Goal: Browse casually: Explore the website without a specific task or goal

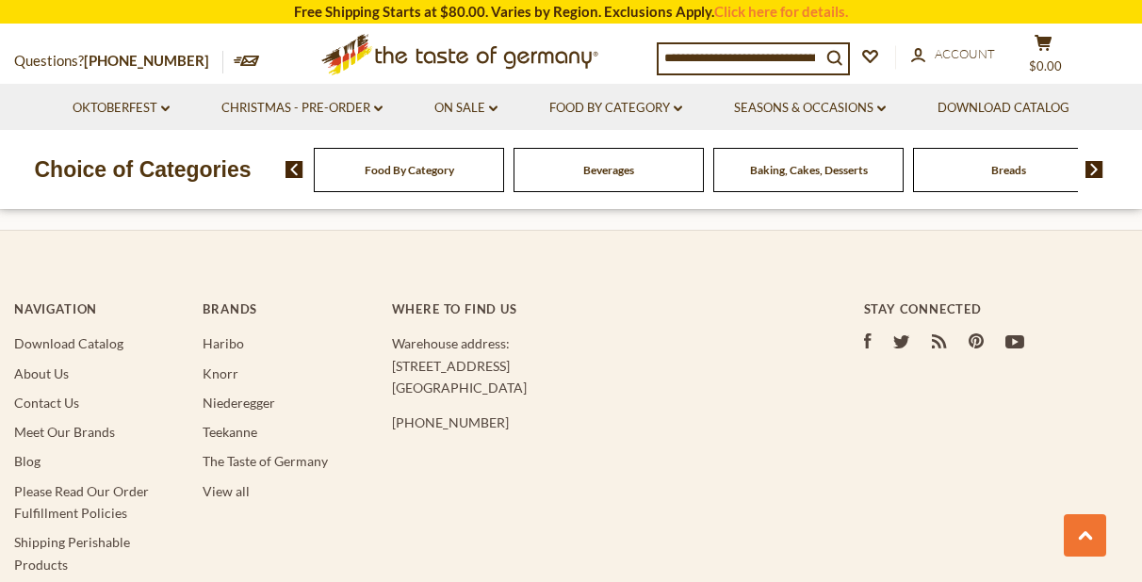
scroll to position [943, 0]
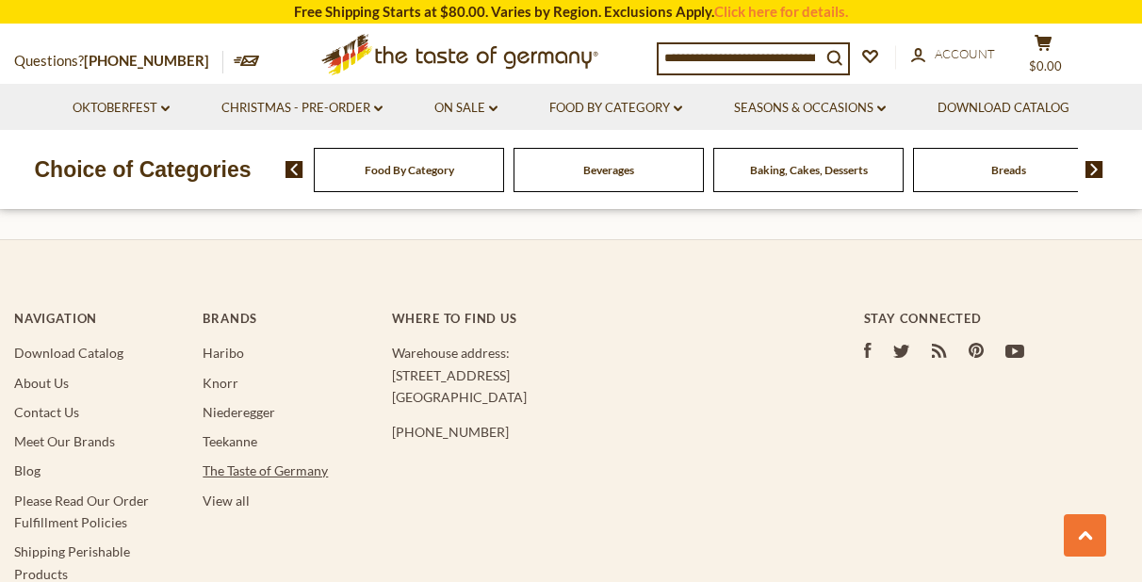
click at [268, 471] on link "The Taste of Germany" at bounding box center [265, 471] width 125 height 16
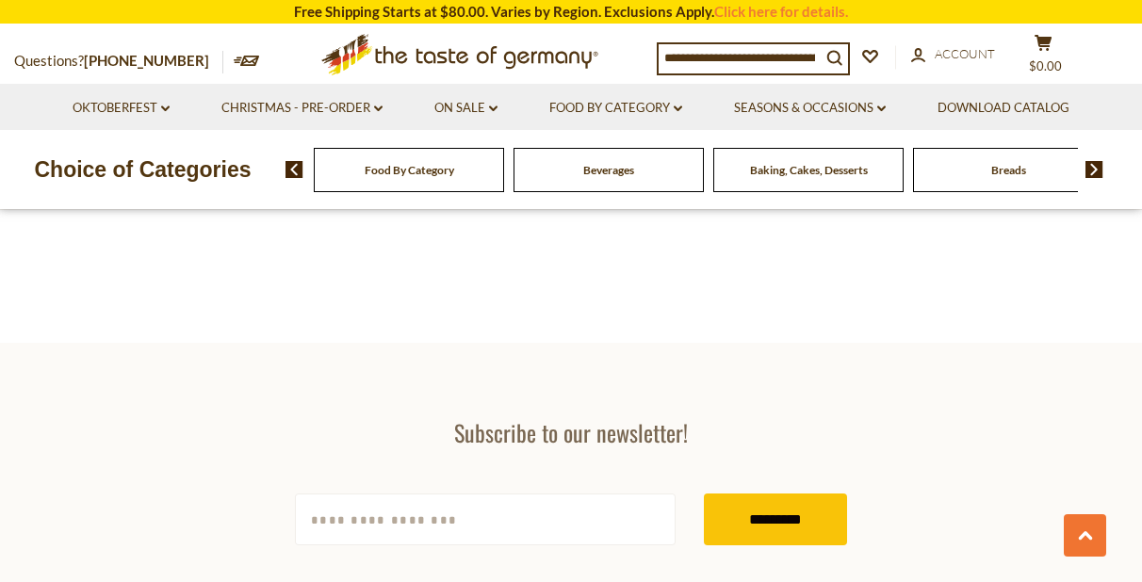
scroll to position [4489, 0]
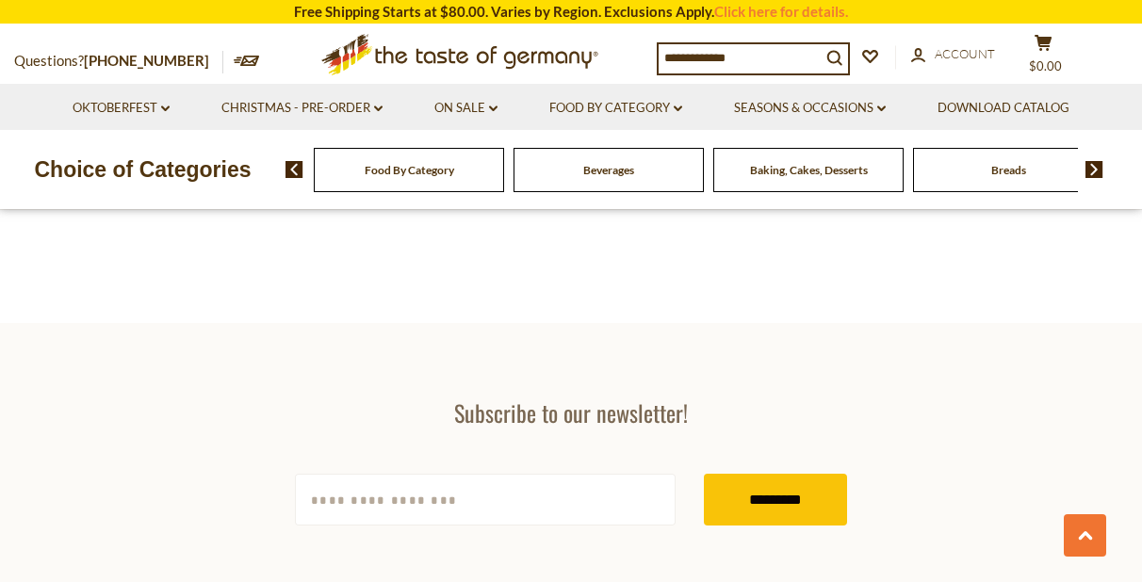
click at [504, 182] on div "Beverages" at bounding box center [409, 170] width 190 height 44
click at [776, 174] on span "Baking, Cakes, Desserts" at bounding box center [809, 170] width 118 height 14
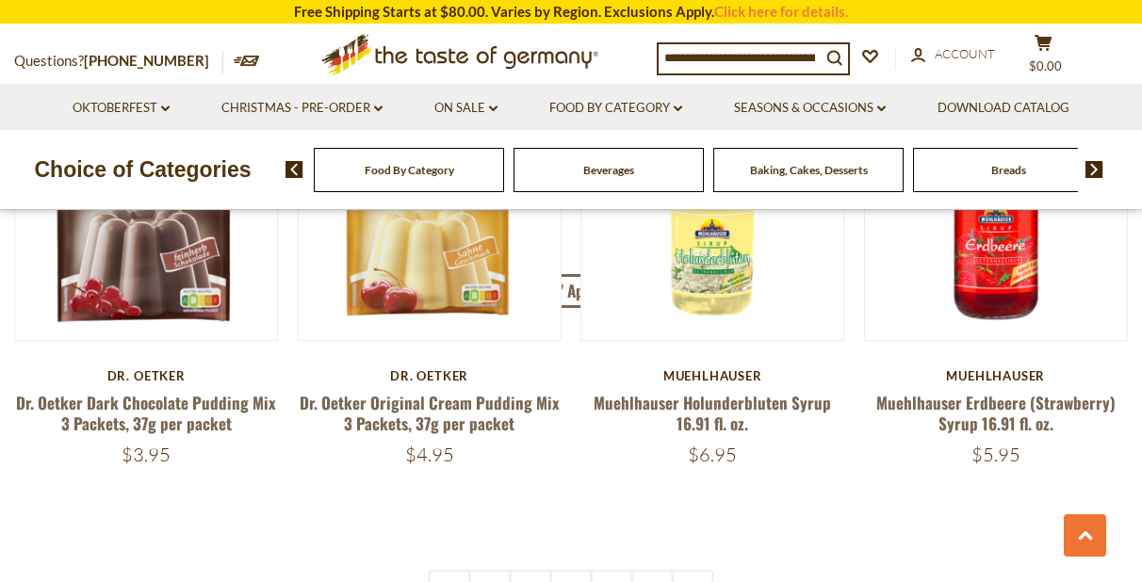
scroll to position [4414, 0]
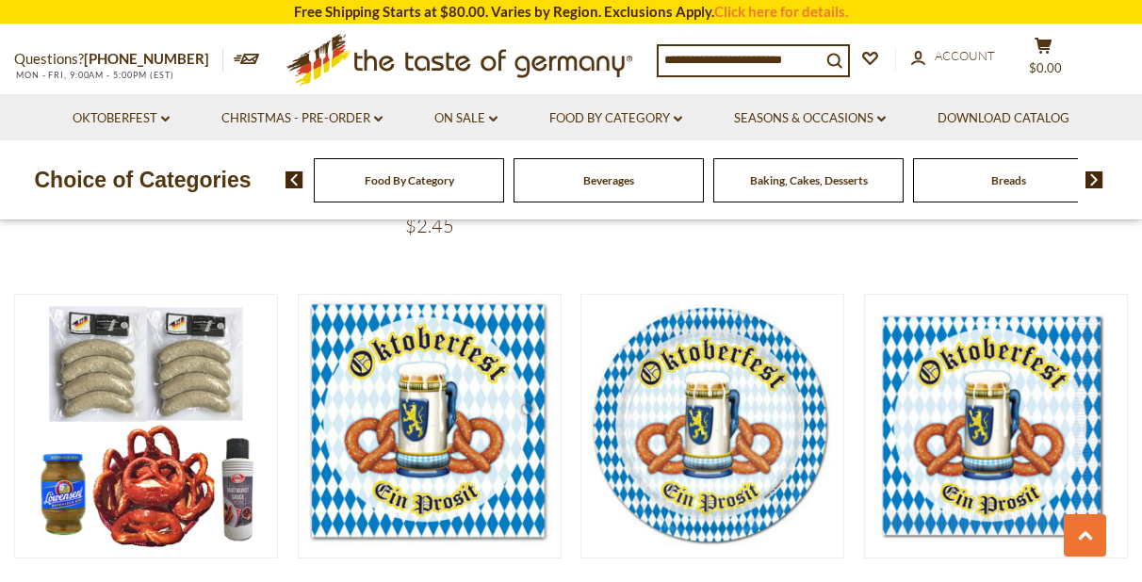
scroll to position [4490, 0]
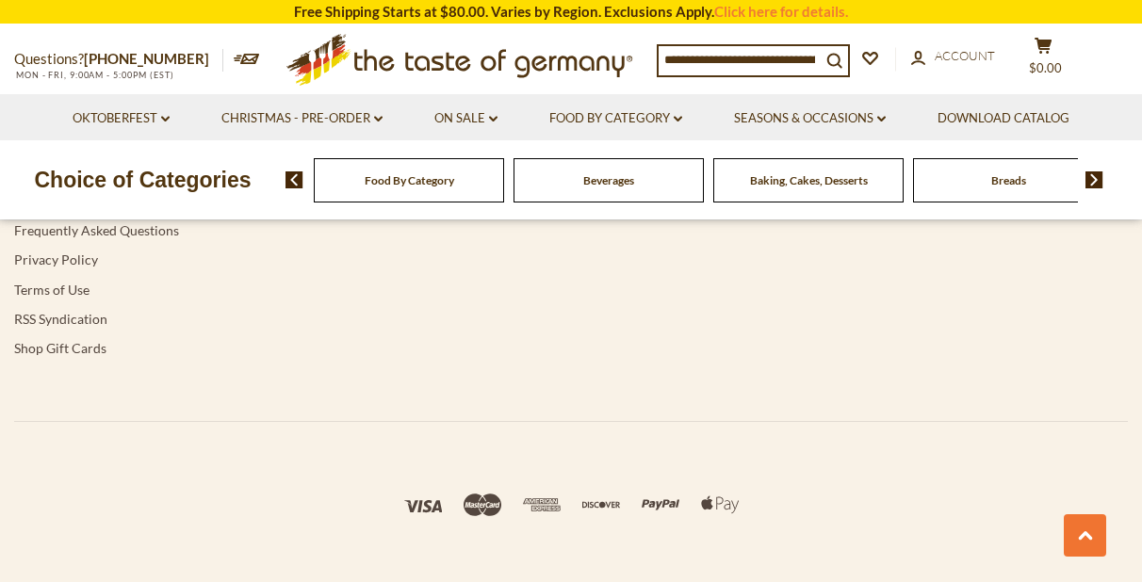
scroll to position [943, 0]
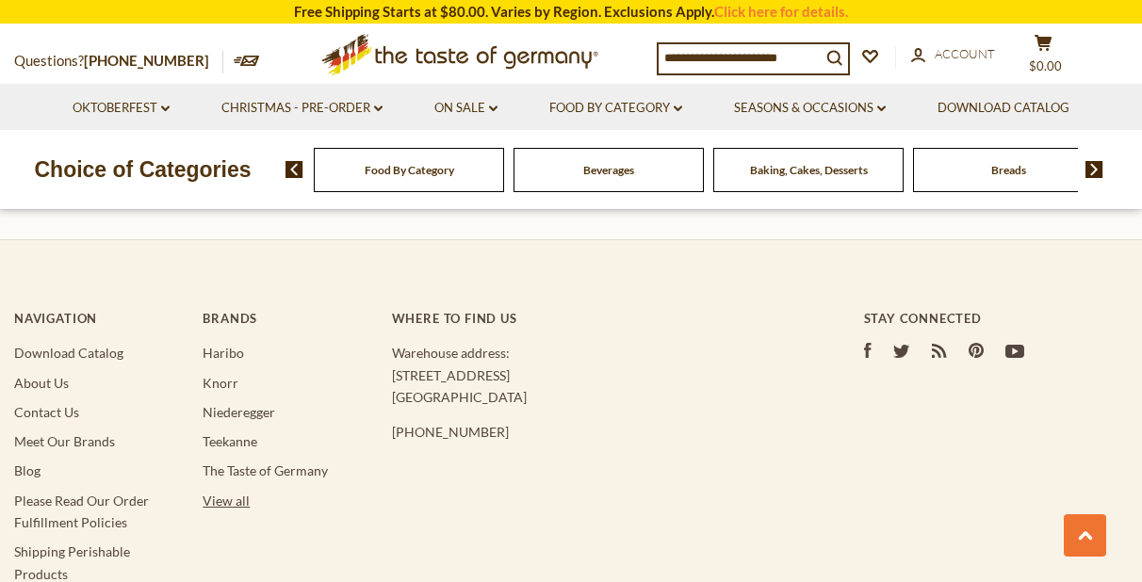
click at [229, 498] on link "View all" at bounding box center [226, 501] width 47 height 16
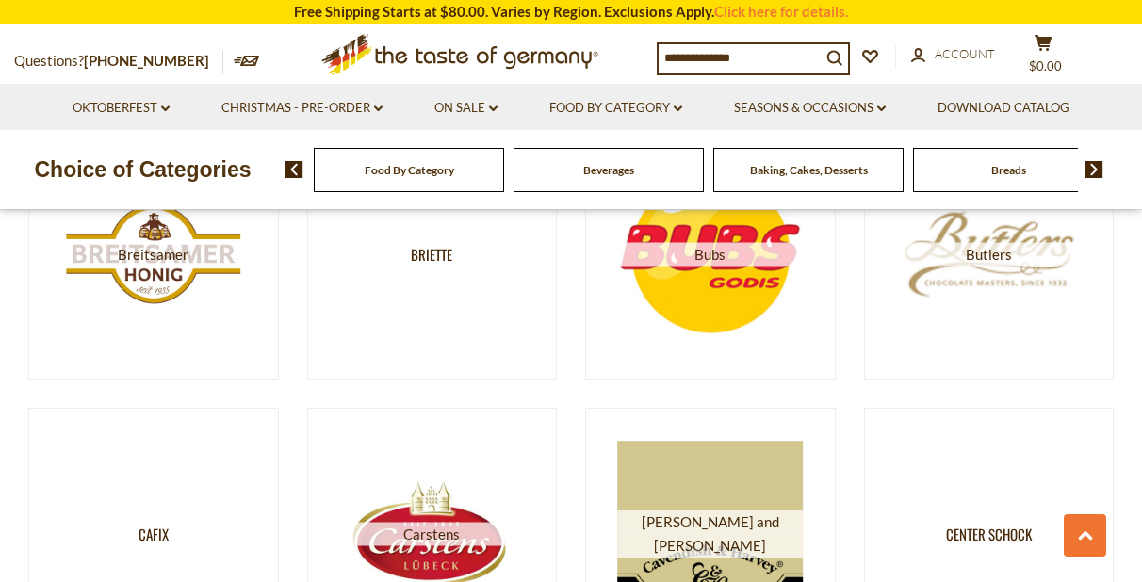
scroll to position [2852, 0]
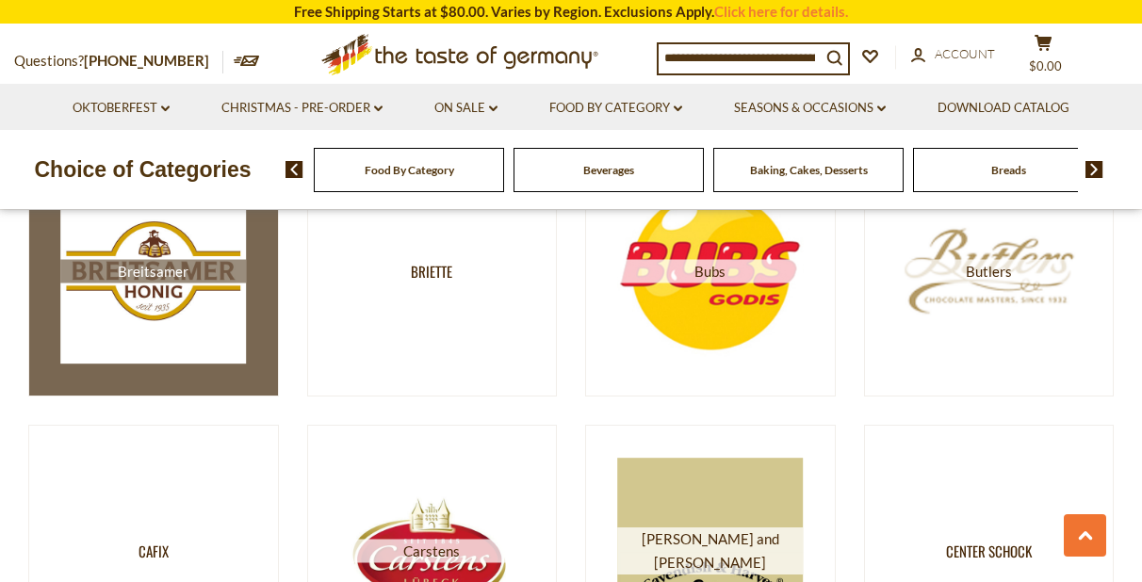
click at [196, 293] on img at bounding box center [153, 271] width 187 height 187
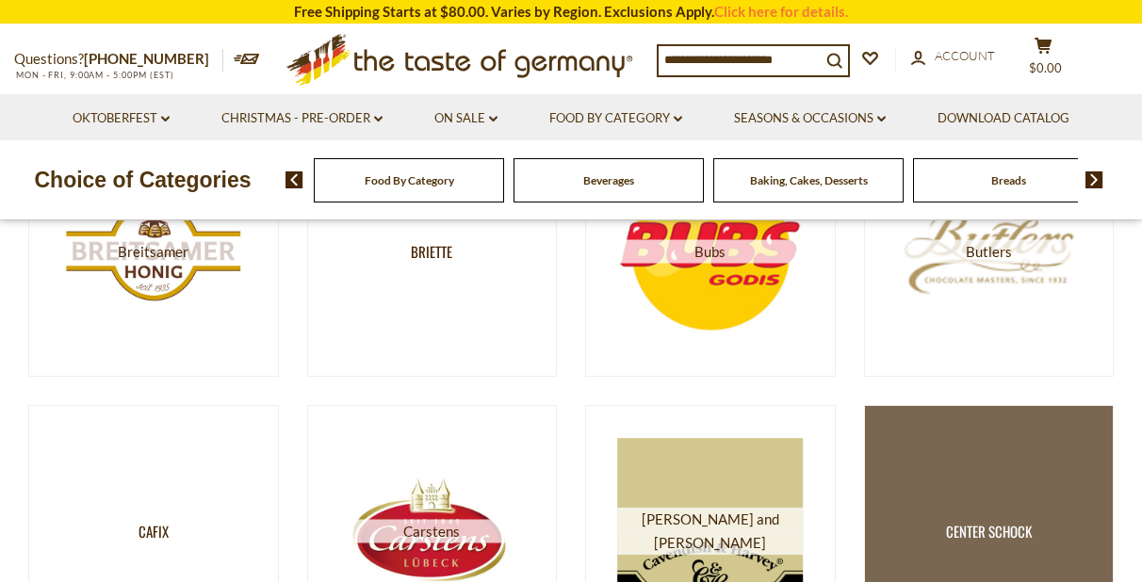
scroll to position [2852, 0]
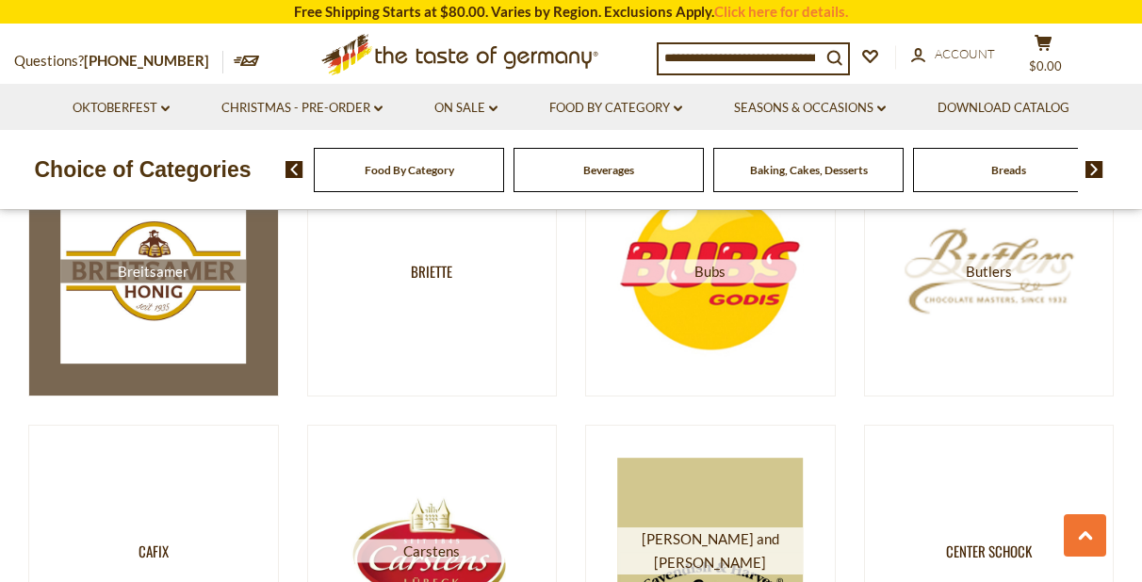
click at [232, 251] on img at bounding box center [153, 271] width 187 height 187
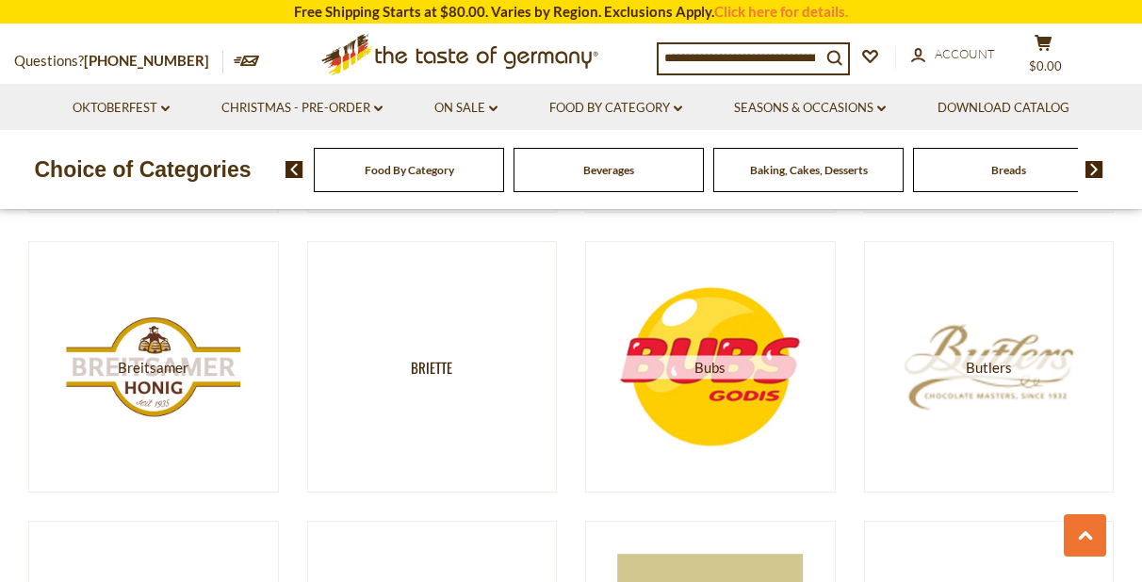
scroll to position [2748, 0]
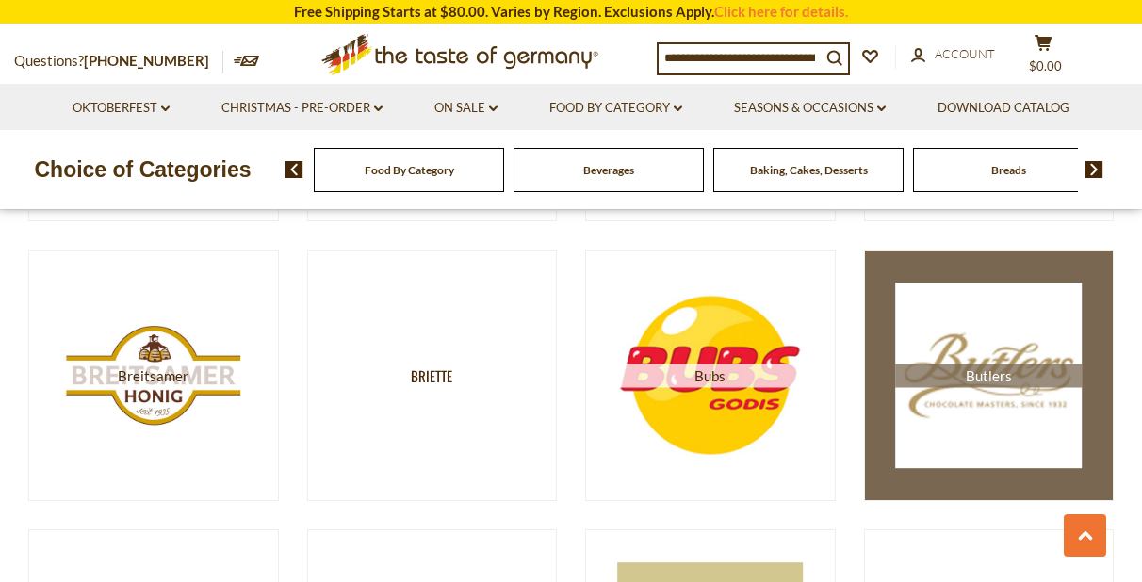
click at [1020, 388] on img at bounding box center [988, 376] width 187 height 187
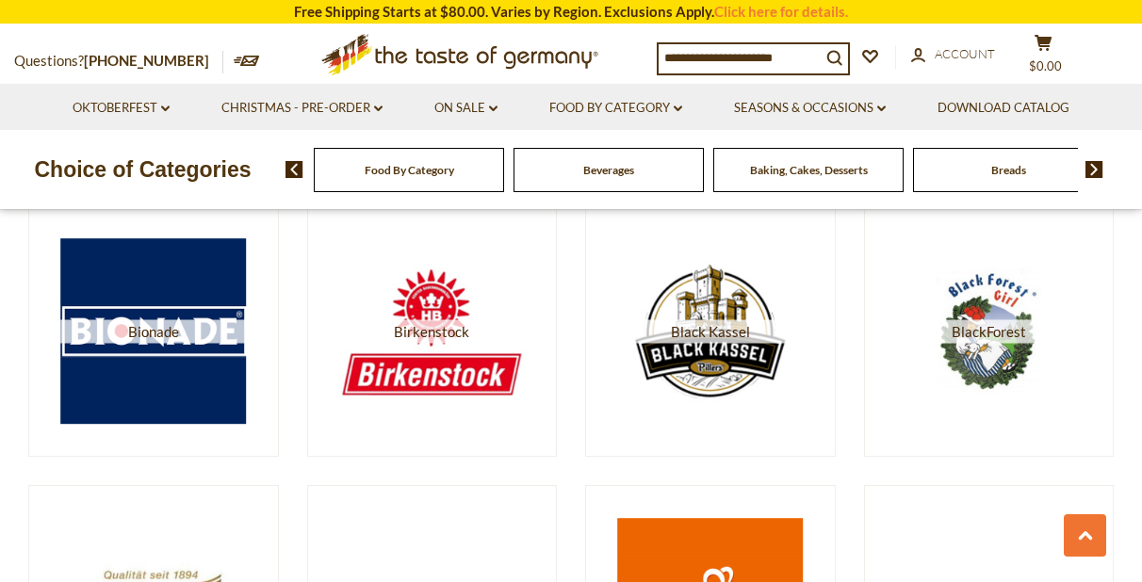
scroll to position [2214, 0]
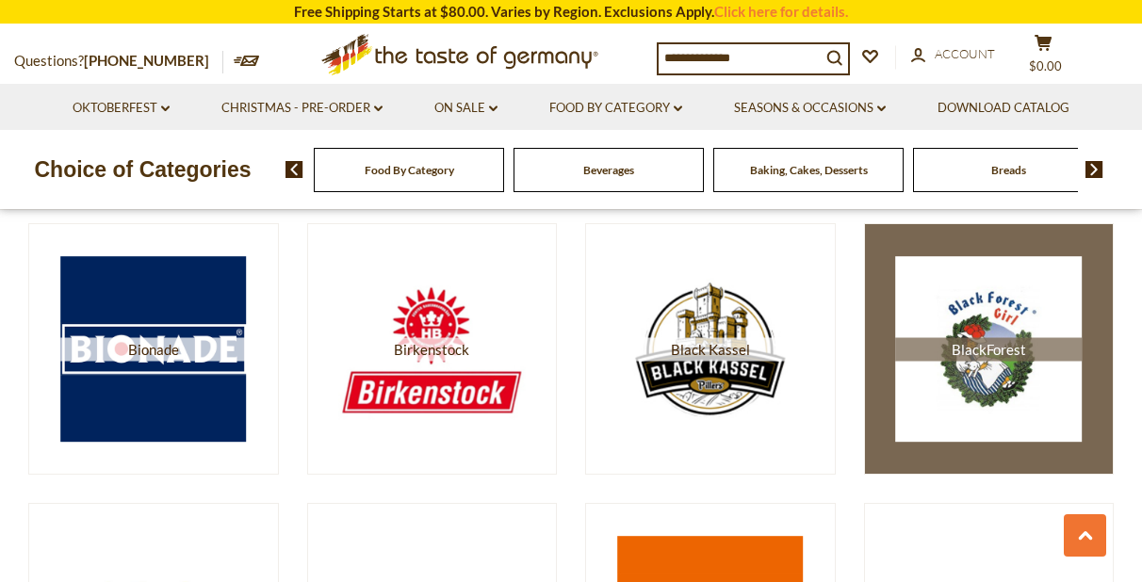
click at [978, 380] on img at bounding box center [988, 349] width 187 height 187
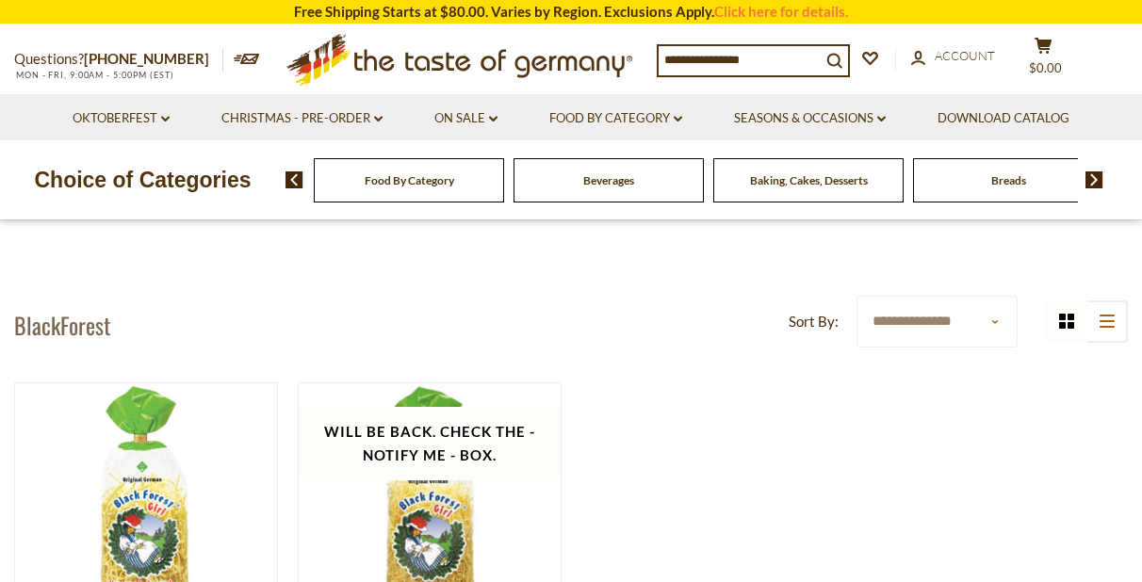
scroll to position [119, 0]
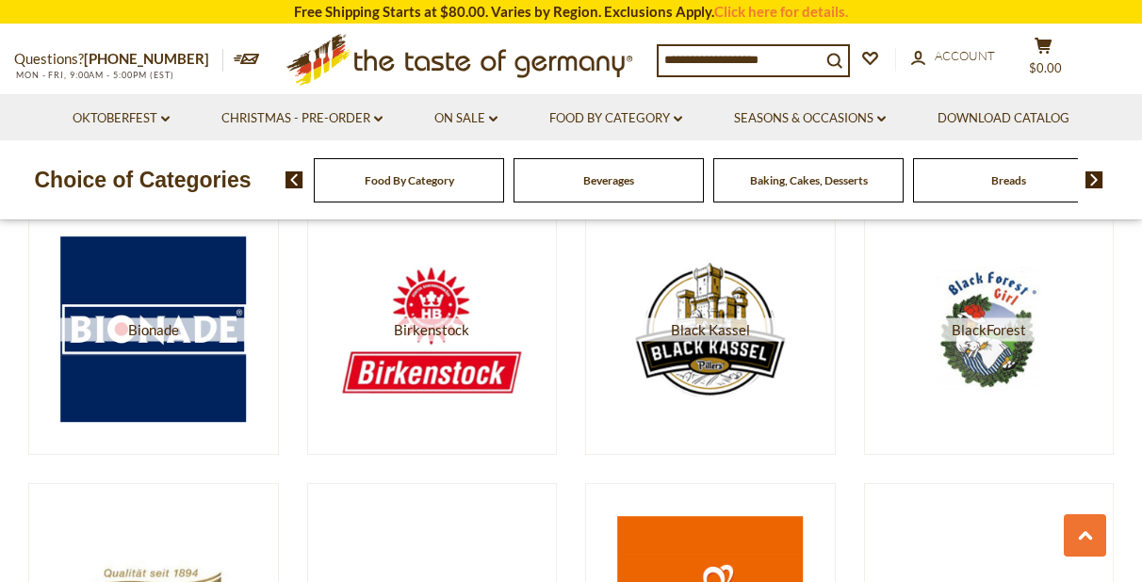
scroll to position [2214, 0]
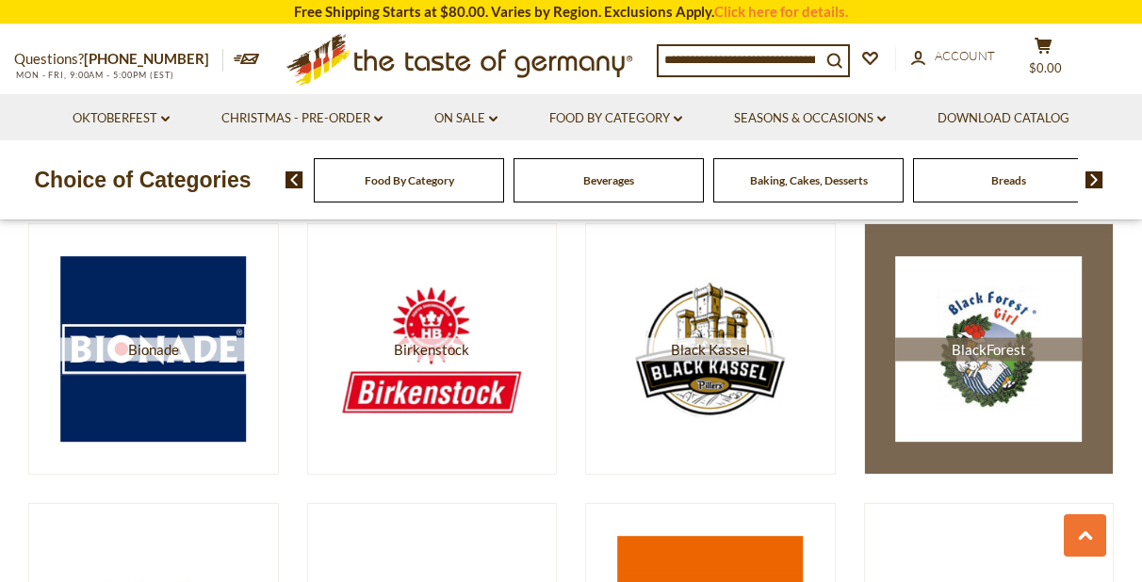
click at [958, 302] on img at bounding box center [988, 349] width 187 height 187
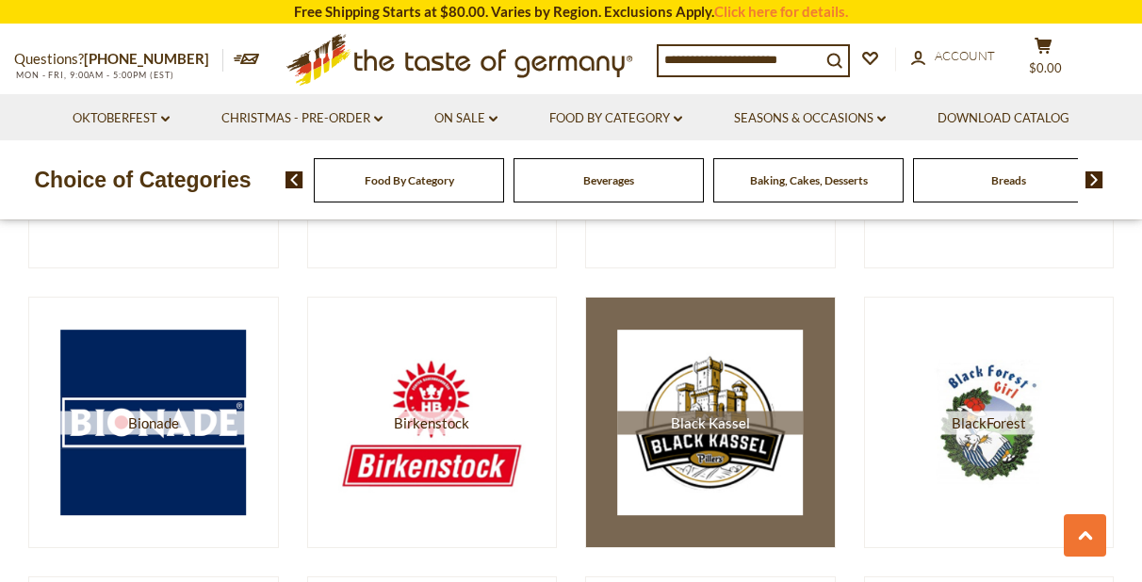
scroll to position [2214, 0]
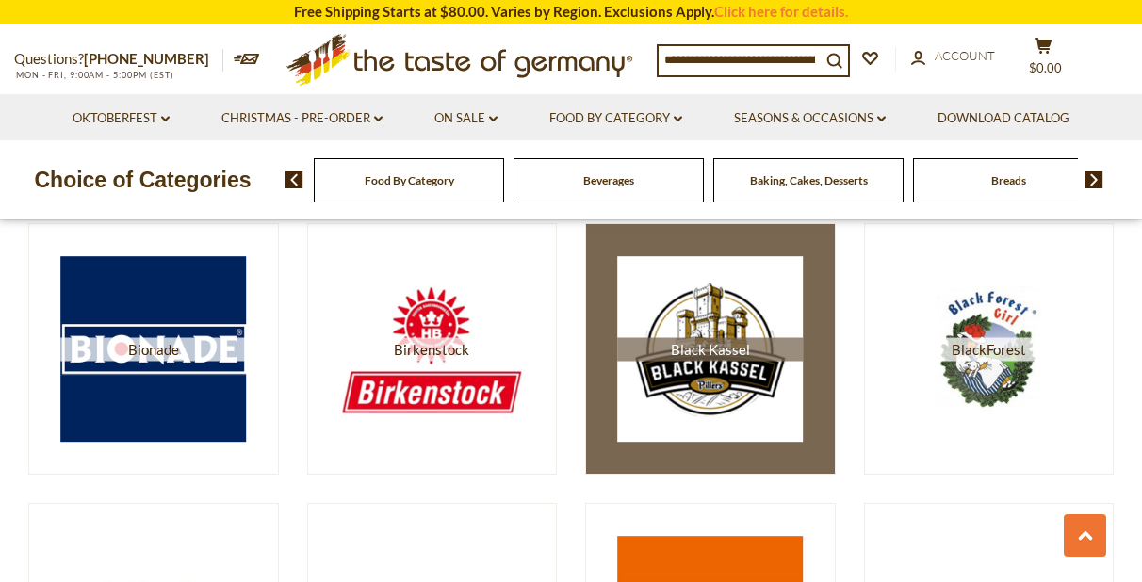
click at [697, 352] on span "Black Kassel" at bounding box center [710, 349] width 187 height 24
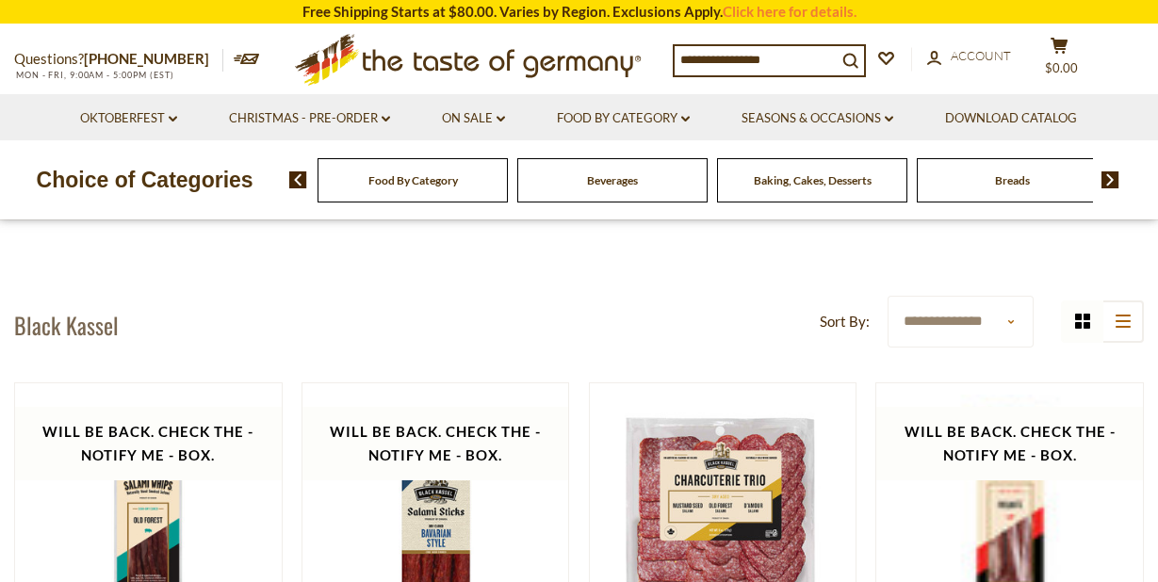
click at [1101, 180] on img at bounding box center [1110, 179] width 18 height 17
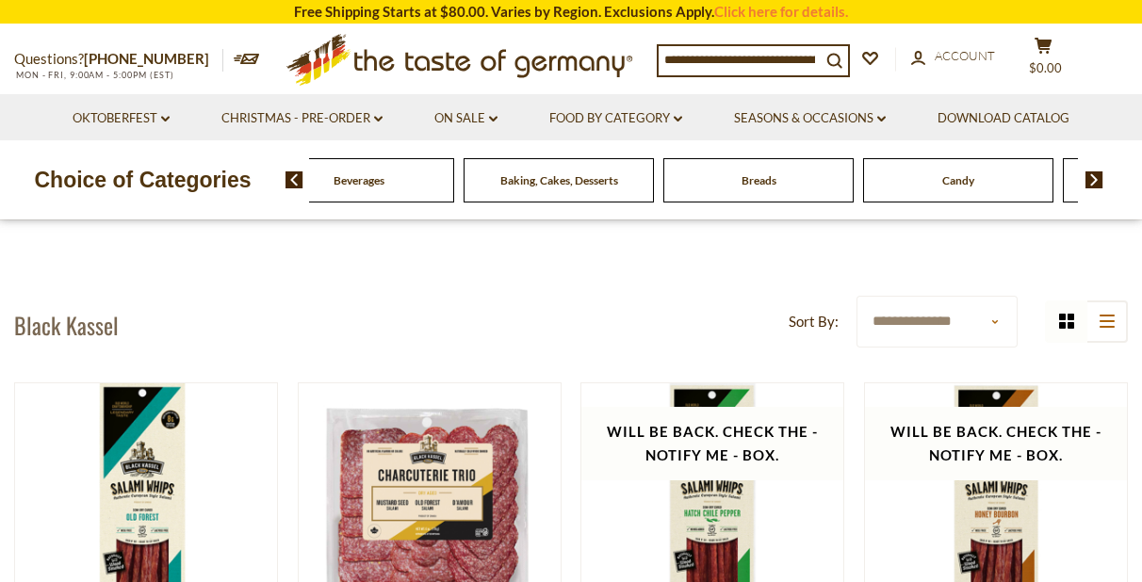
click at [254, 185] on div "Candy" at bounding box center [159, 180] width 190 height 44
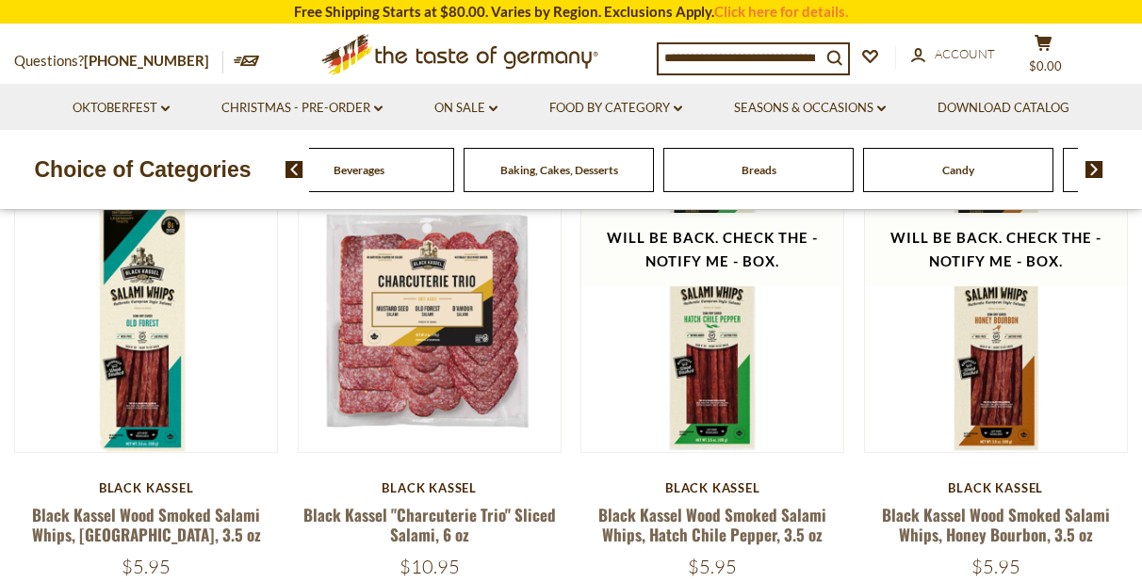
scroll to position [187, 0]
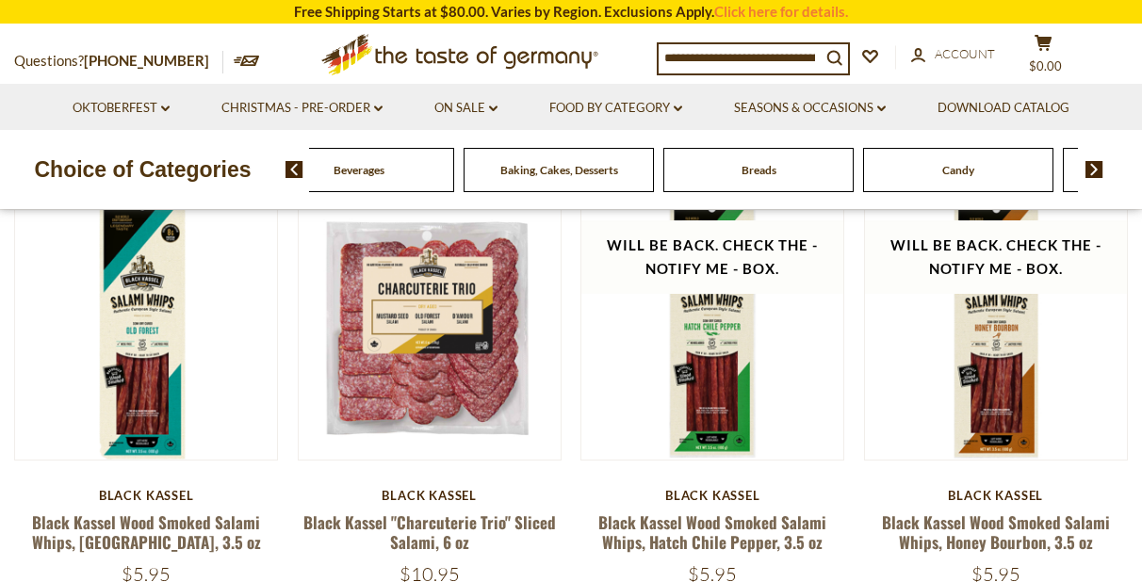
click at [254, 170] on div "Candy" at bounding box center [159, 170] width 190 height 44
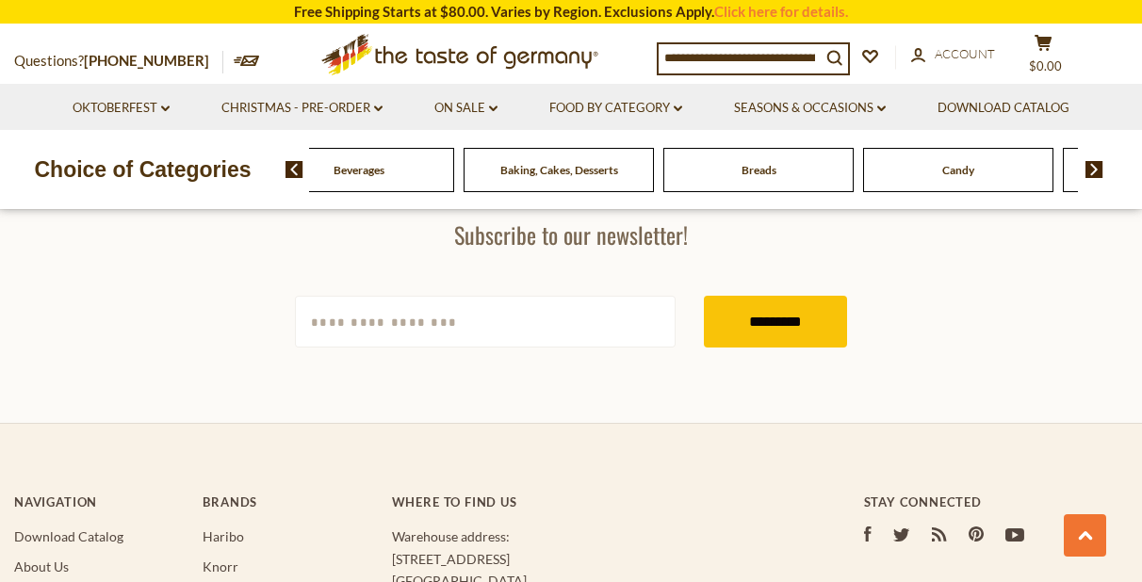
scroll to position [696, 0]
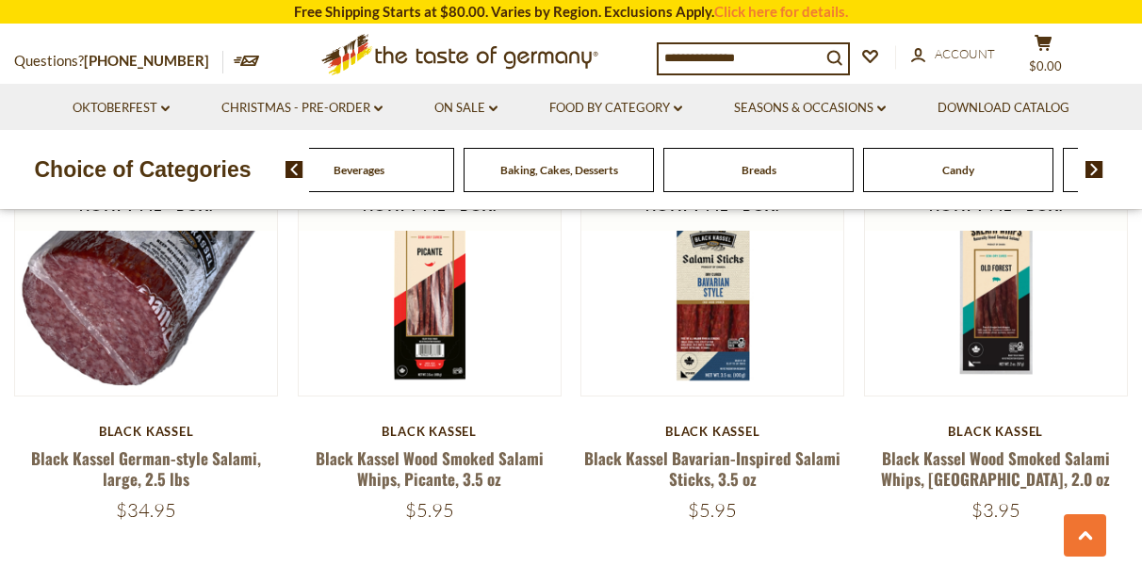
click at [1091, 166] on img at bounding box center [1094, 169] width 18 height 17
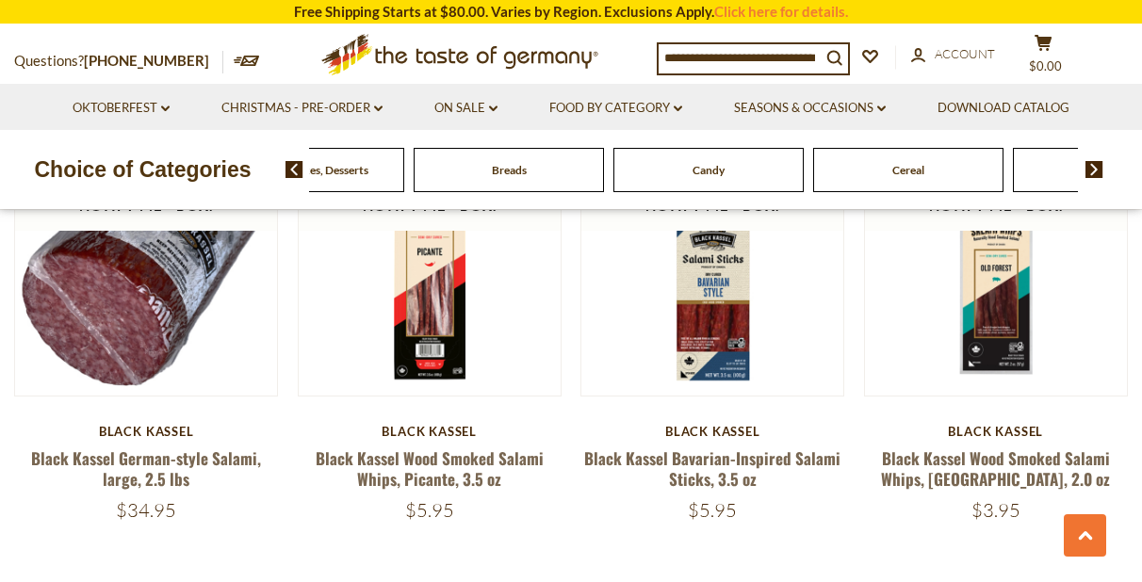
click at [1091, 166] on img at bounding box center [1094, 169] width 18 height 17
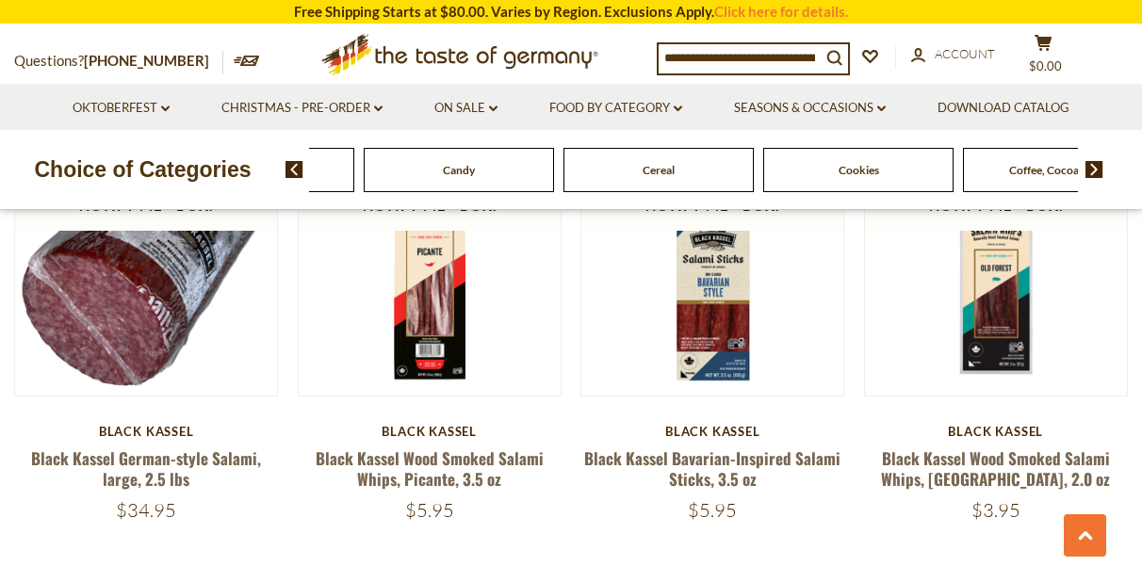
click at [1091, 166] on img at bounding box center [1094, 169] width 18 height 17
click at [817, 167] on span "Coffee, Cocoa & Tea" at bounding box center [808, 170] width 99 height 14
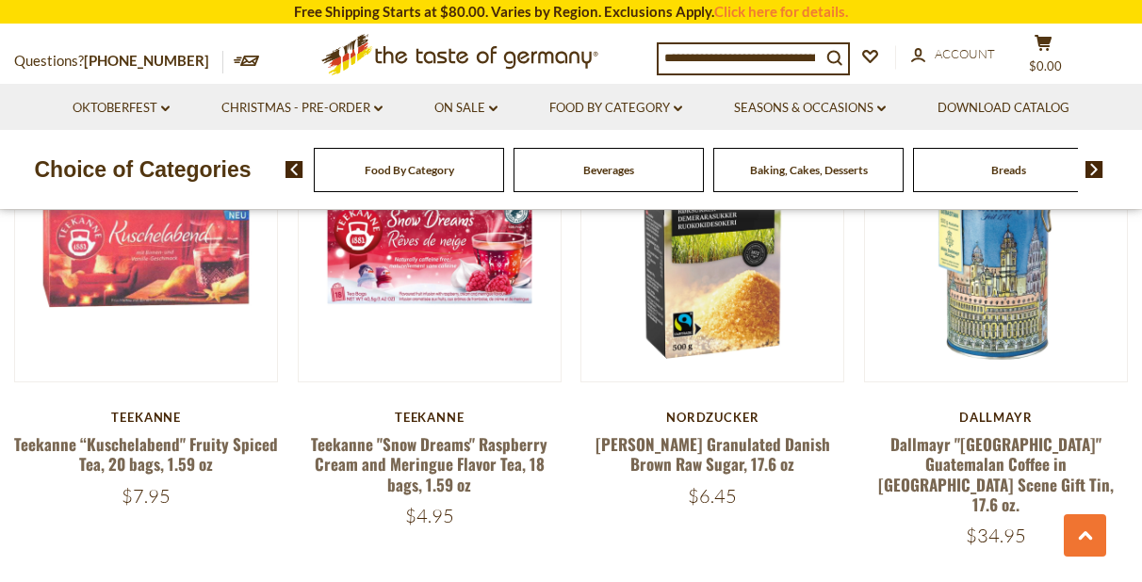
scroll to position [88, 0]
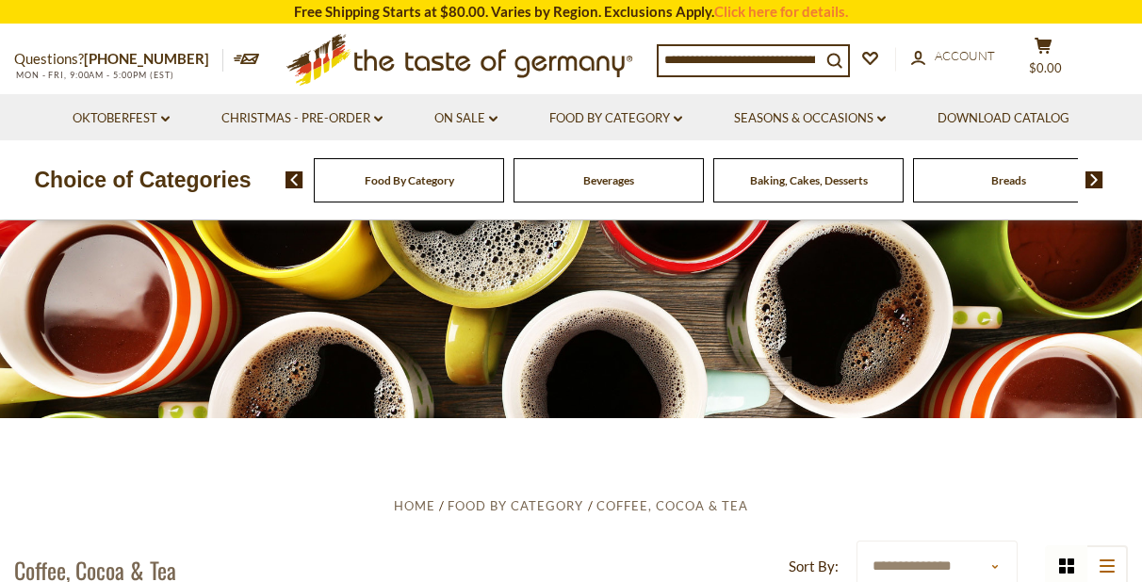
click at [1096, 184] on img at bounding box center [1094, 179] width 18 height 17
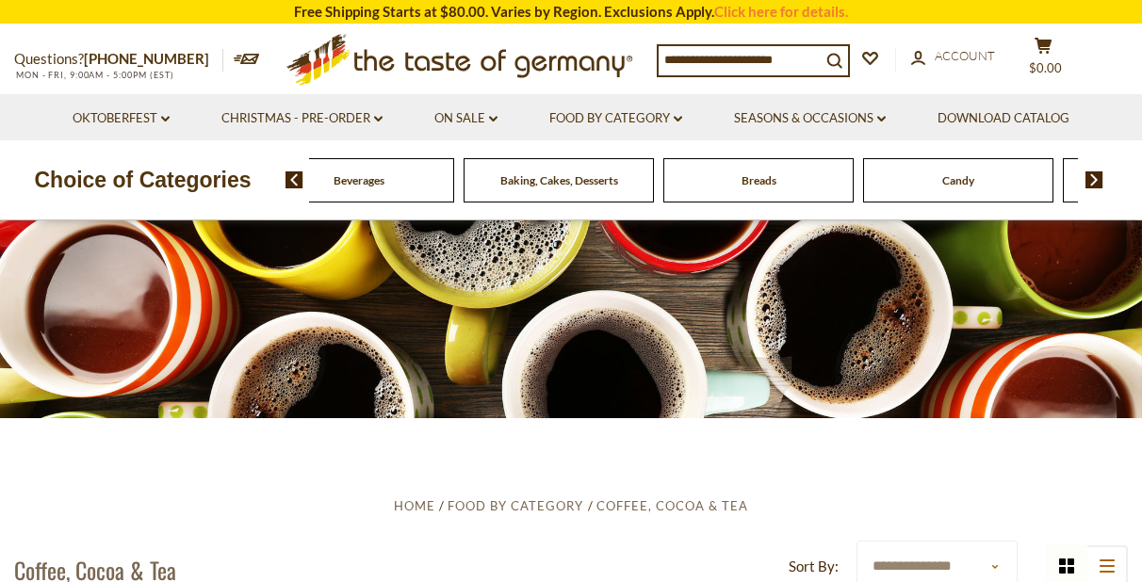
click at [254, 180] on div "Candy" at bounding box center [159, 180] width 190 height 44
click at [1141, 269] on div at bounding box center [571, 275] width 1142 height 285
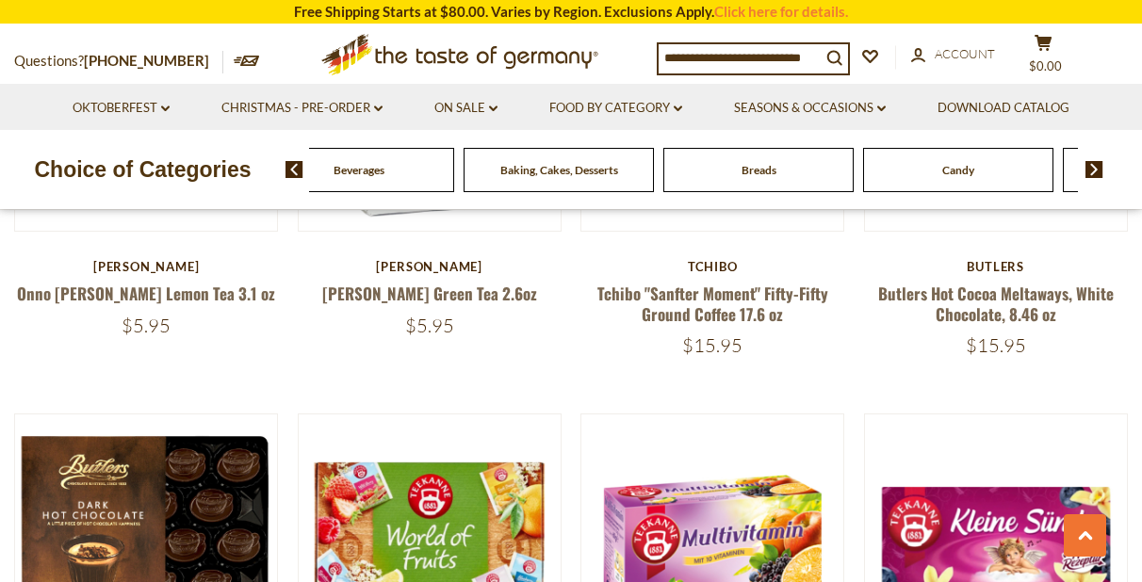
scroll to position [2635, 0]
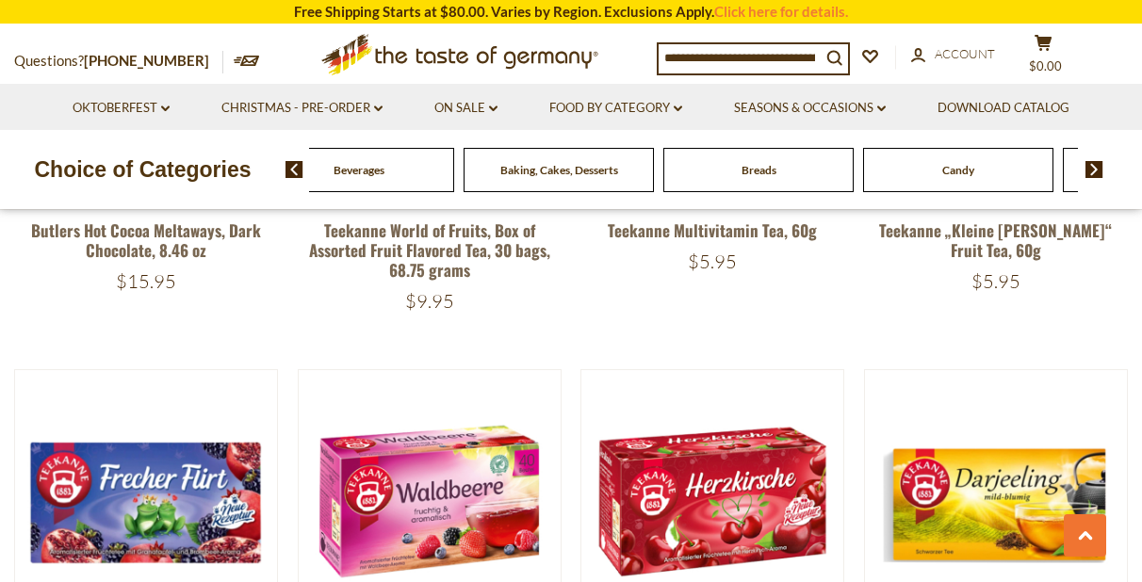
click at [961, 169] on span "Candy" at bounding box center [958, 170] width 32 height 14
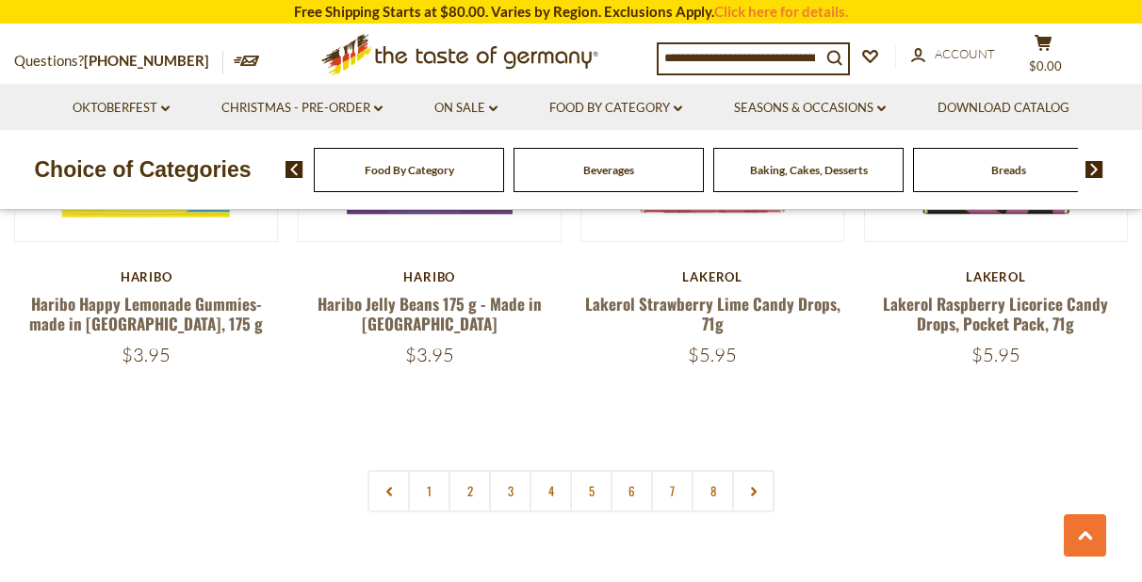
scroll to position [4509, 0]
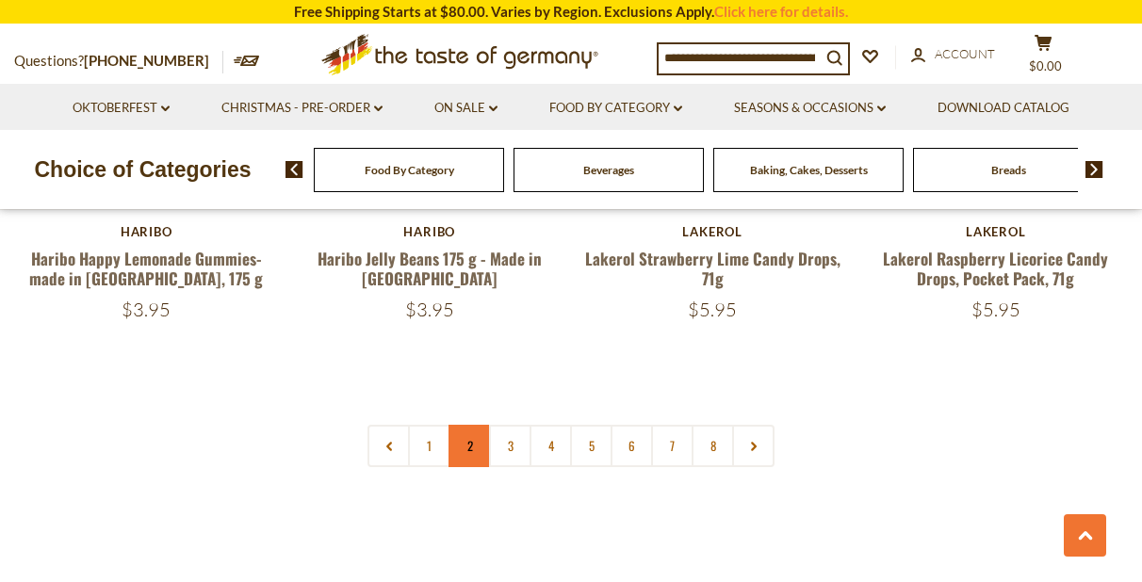
click at [465, 425] on link "2" at bounding box center [469, 446] width 42 height 42
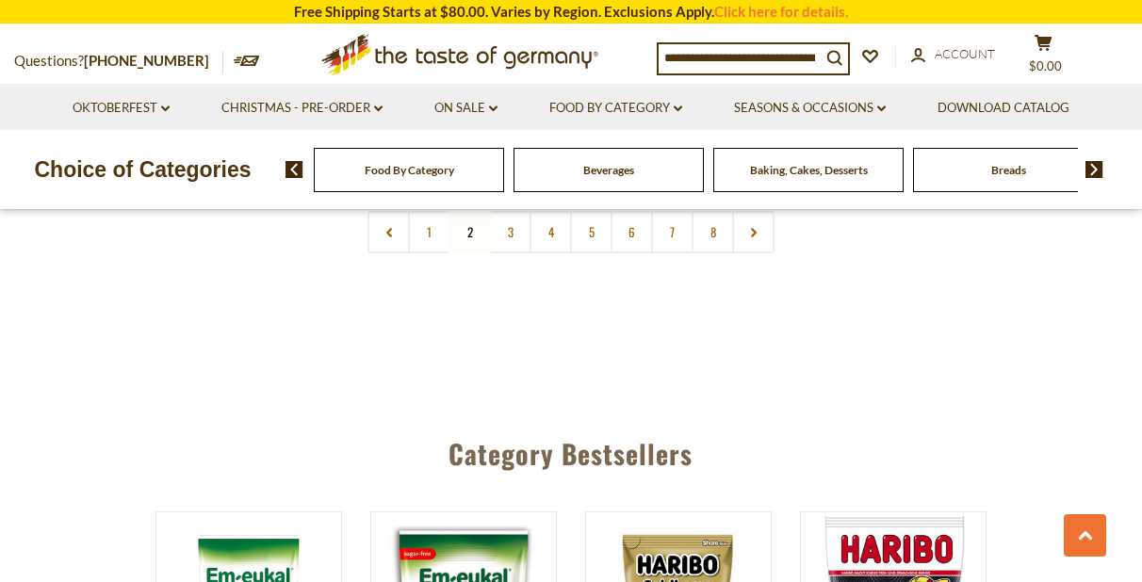
scroll to position [5213, 0]
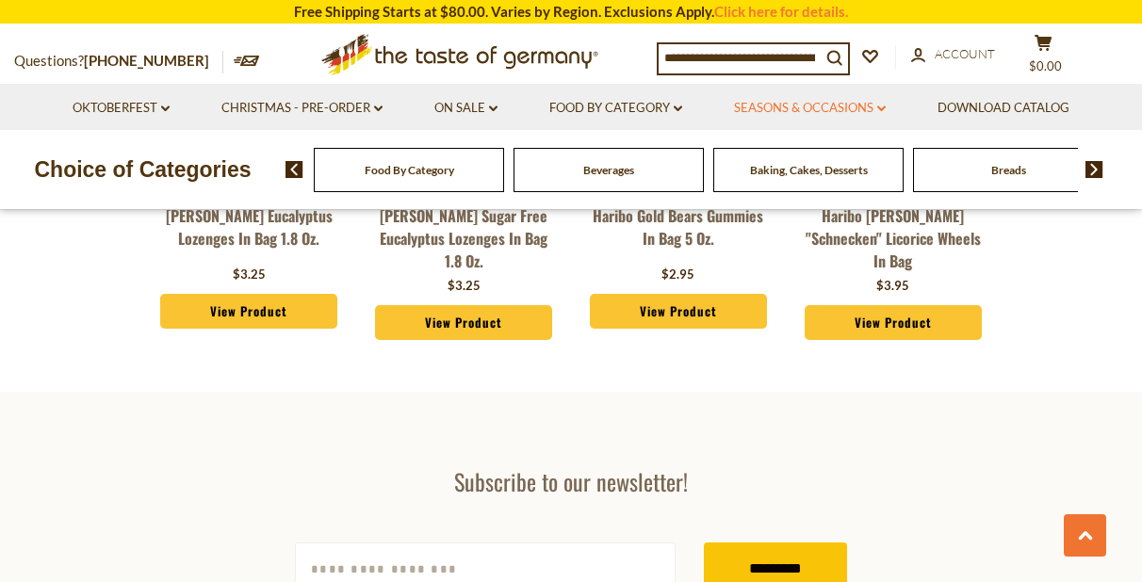
click at [855, 112] on link "Seasons & Occasions dropdown_arrow" at bounding box center [810, 108] width 152 height 21
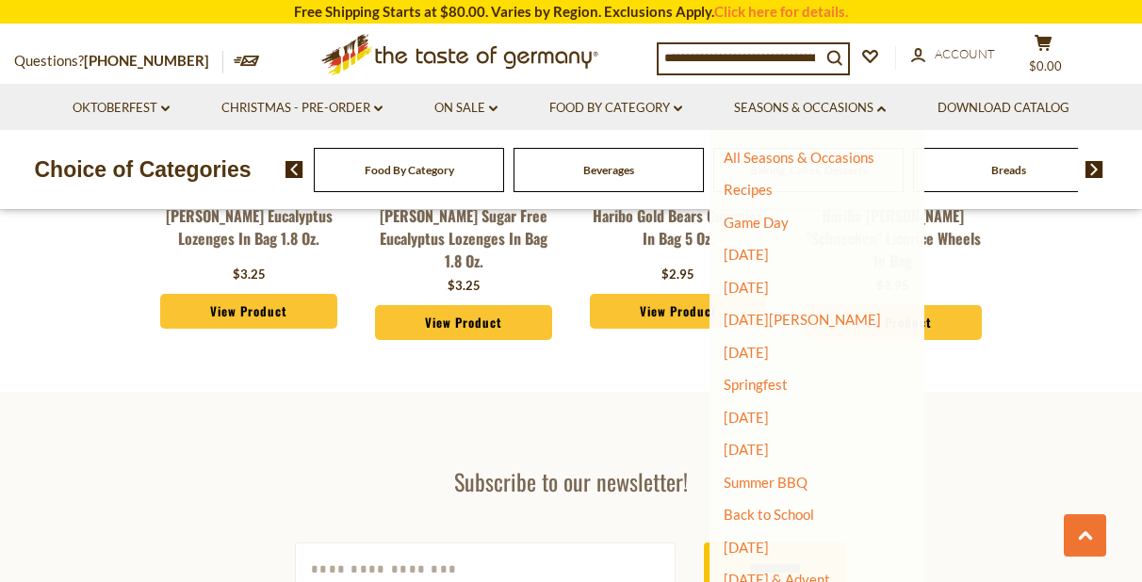
click at [206, 392] on section "Subscribe to our newsletter! yourname@email.com *********" at bounding box center [571, 531] width 1142 height 278
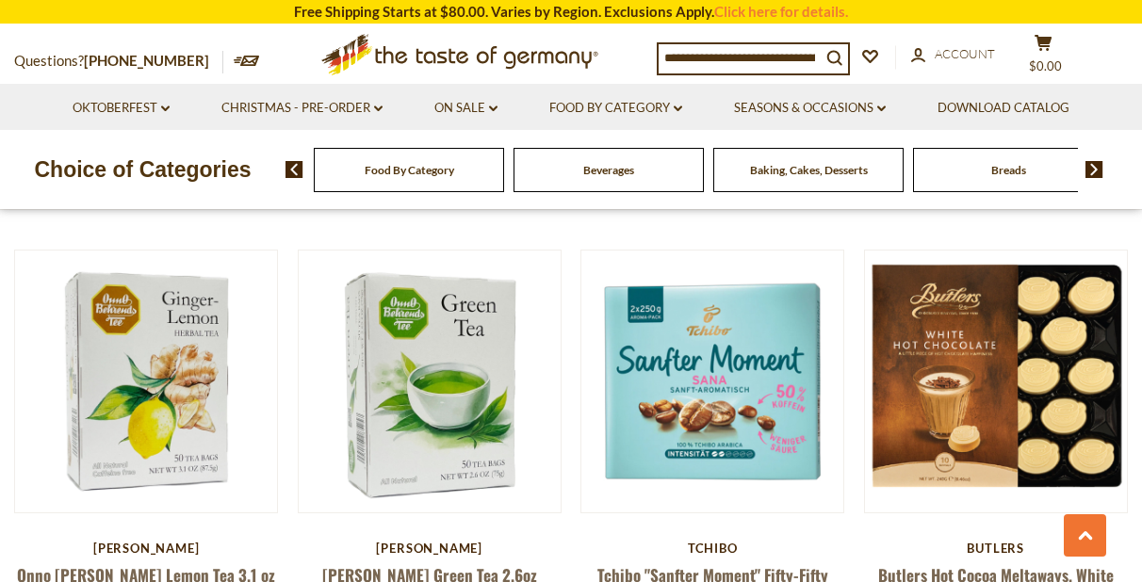
scroll to position [2682, 0]
